Goal: Navigation & Orientation: Find specific page/section

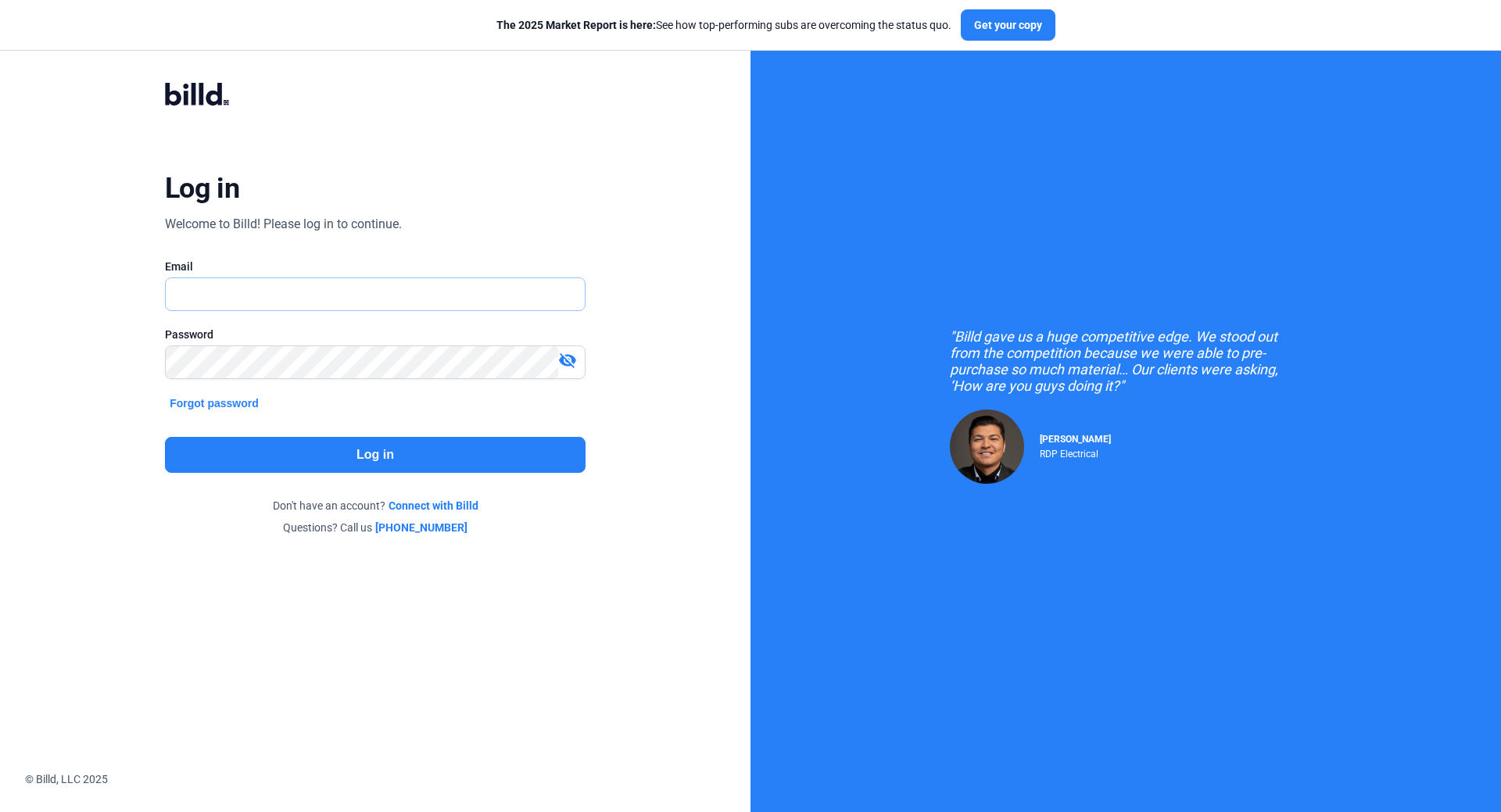
type input "[EMAIL_ADDRESS][DOMAIN_NAME]"
click at [359, 457] on button "Log in" at bounding box center [375, 455] width 420 height 36
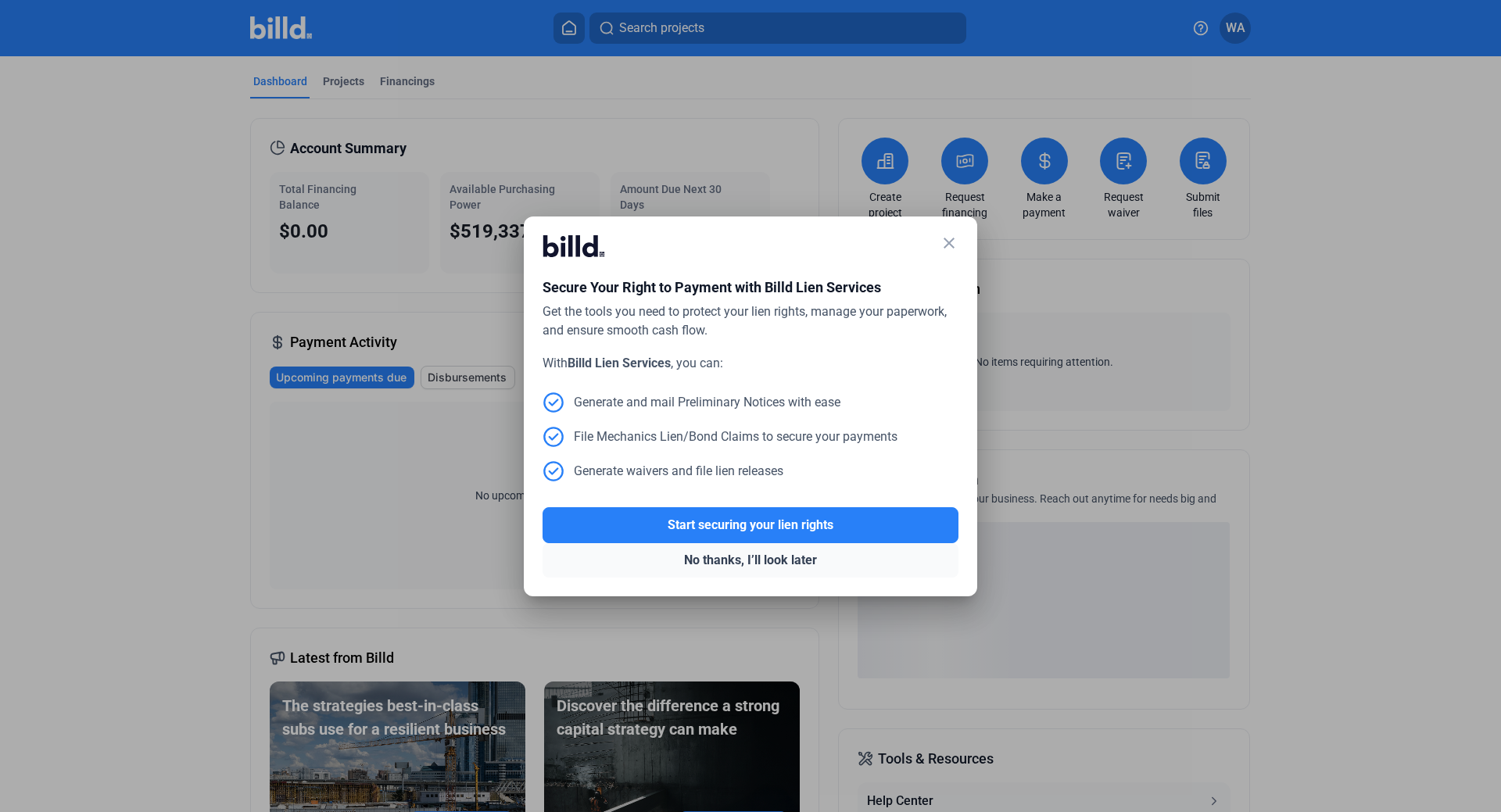
click at [733, 566] on button "No thanks, I’ll look later" at bounding box center [750, 560] width 416 height 35
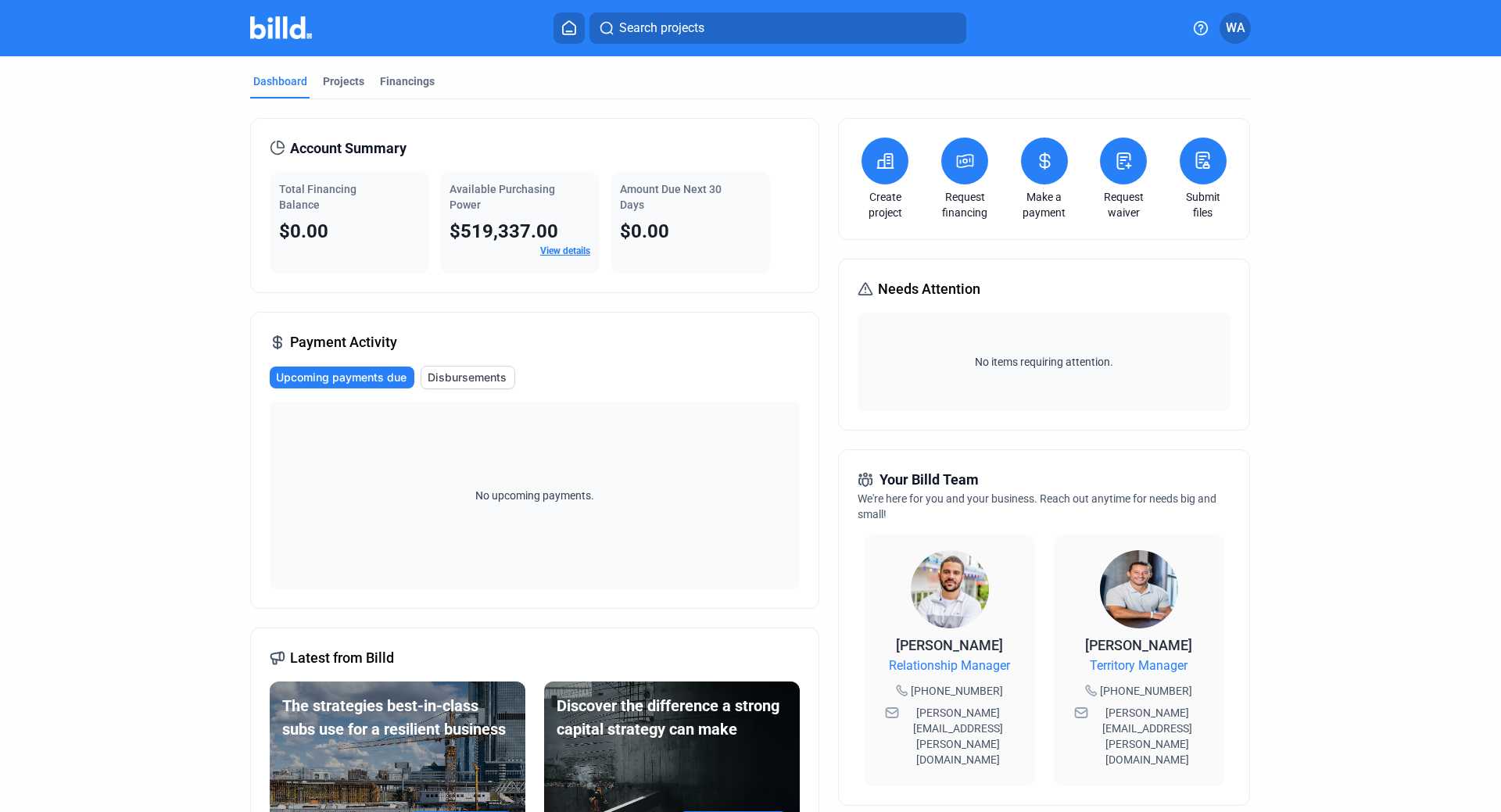
click at [560, 249] on link "View details" at bounding box center [565, 251] width 50 height 11
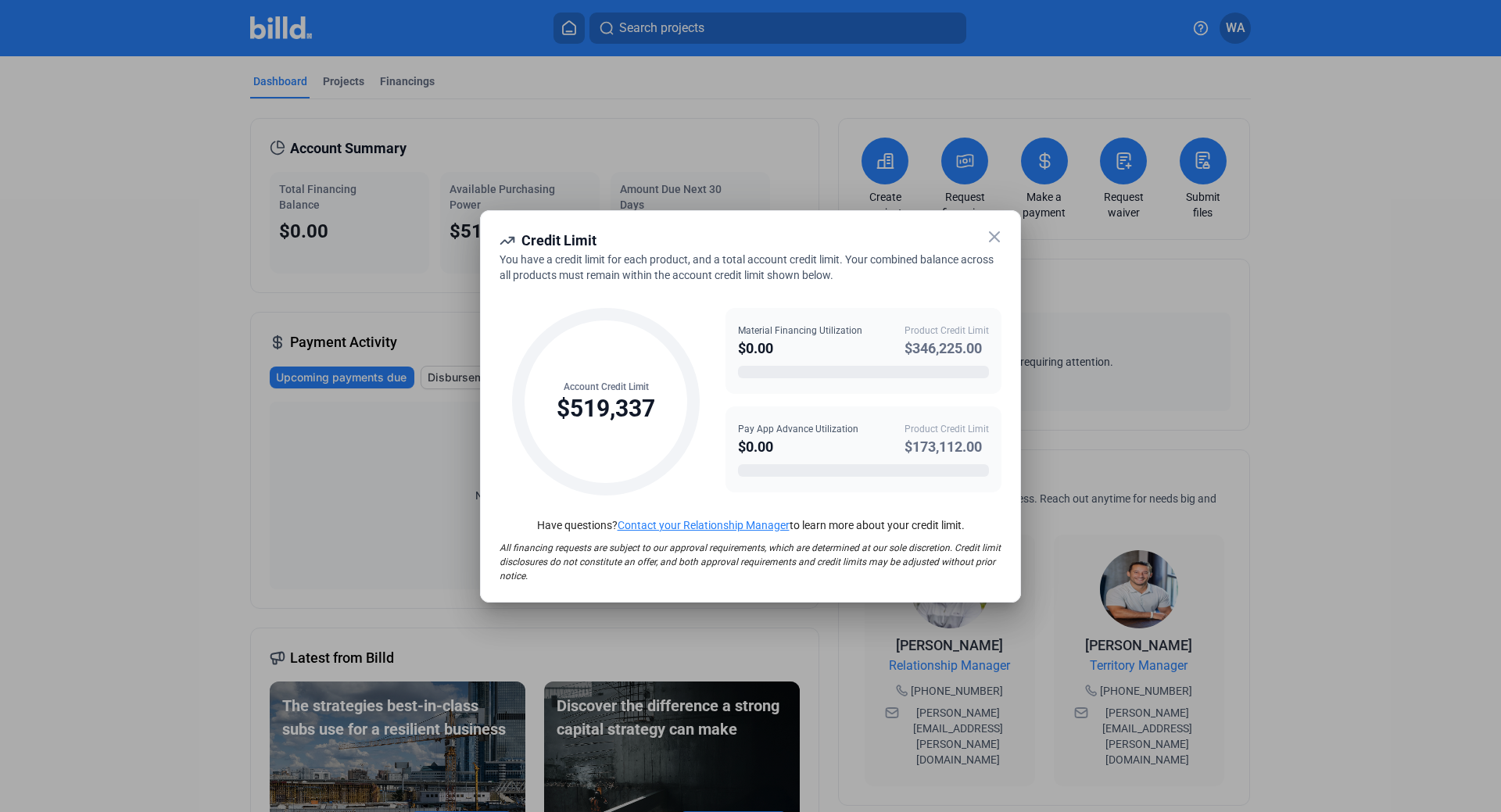
click at [994, 235] on icon at bounding box center [994, 236] width 19 height 19
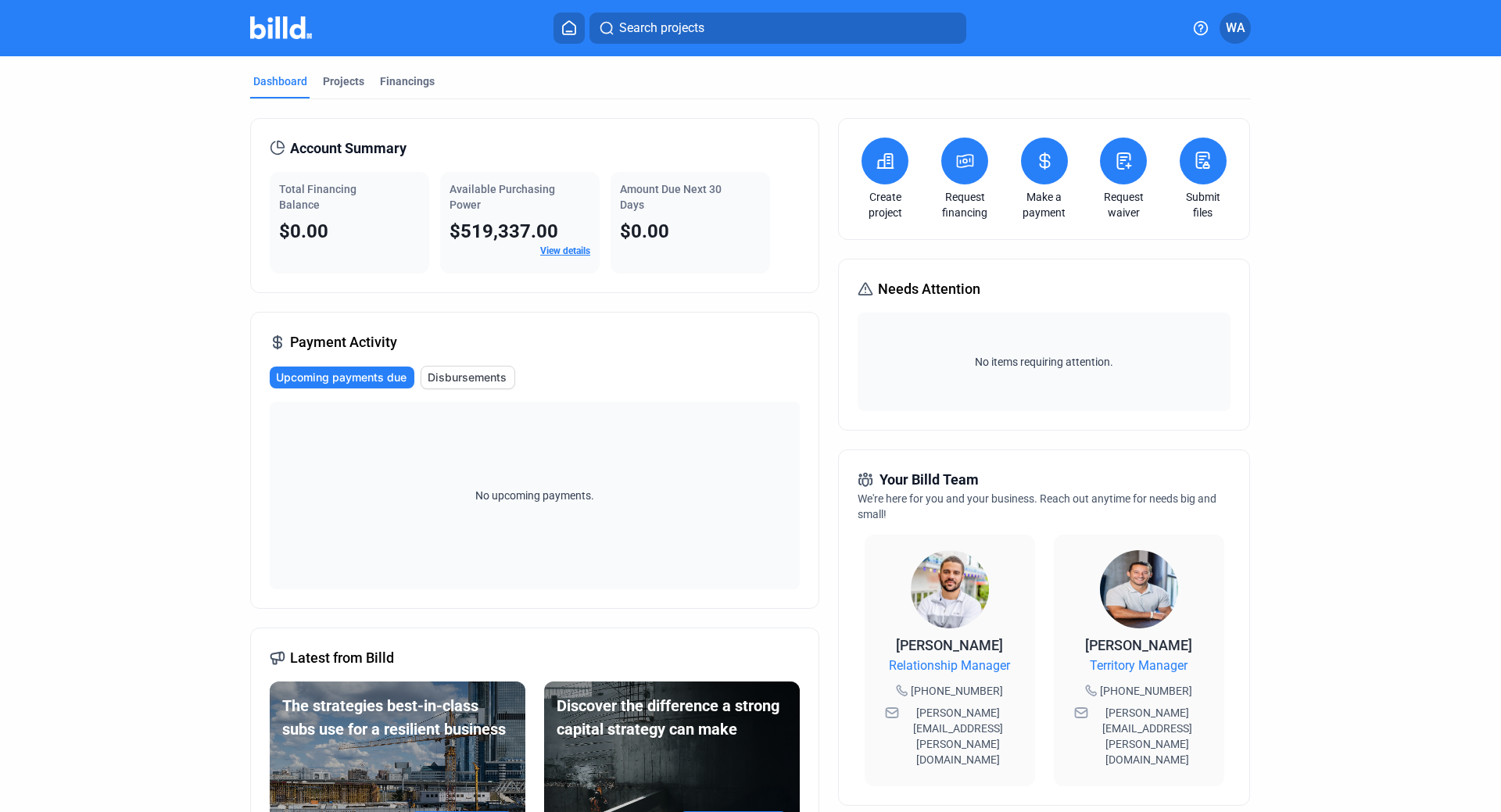
click at [1412, 284] on dashboard "Dashboard Projects Financings Account Summary Total Financing Balance $0.00 Ava…" at bounding box center [750, 597] width 1351 height 1081
click at [110, 351] on dashboard "Dashboard Projects Financings Account Summary Total Financing Balance $0.00 Ava…" at bounding box center [750, 597] width 1351 height 1081
